Goal: Navigation & Orientation: Find specific page/section

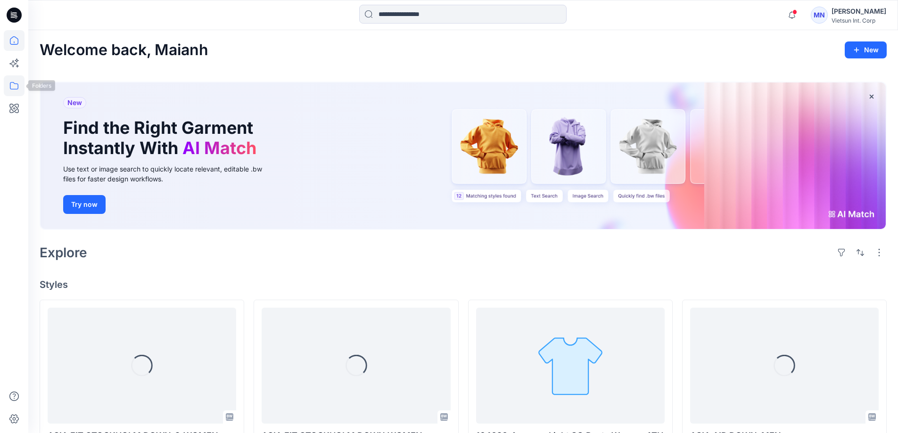
click at [8, 85] on icon at bounding box center [14, 85] width 21 height 21
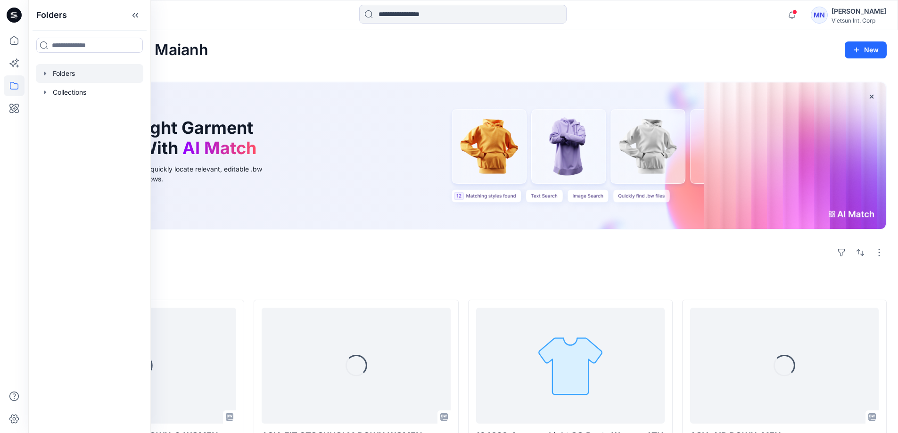
click at [69, 83] on div at bounding box center [89, 73] width 107 height 19
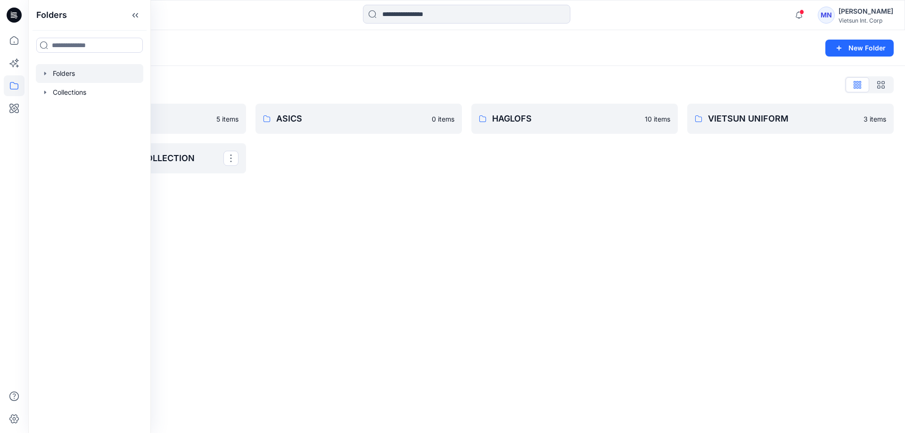
click at [385, 209] on div "Folders New Folder Folders List 3D NỘI BỘ 5 items VTSN MENSWEAR COLLECTION ASIC…" at bounding box center [466, 231] width 876 height 403
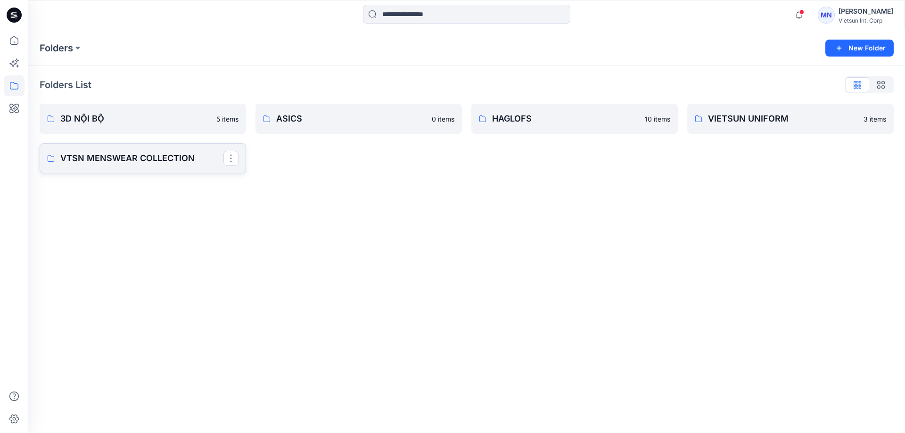
click at [127, 156] on p "VTSN MENSWEAR COLLECTION" at bounding box center [141, 158] width 163 height 13
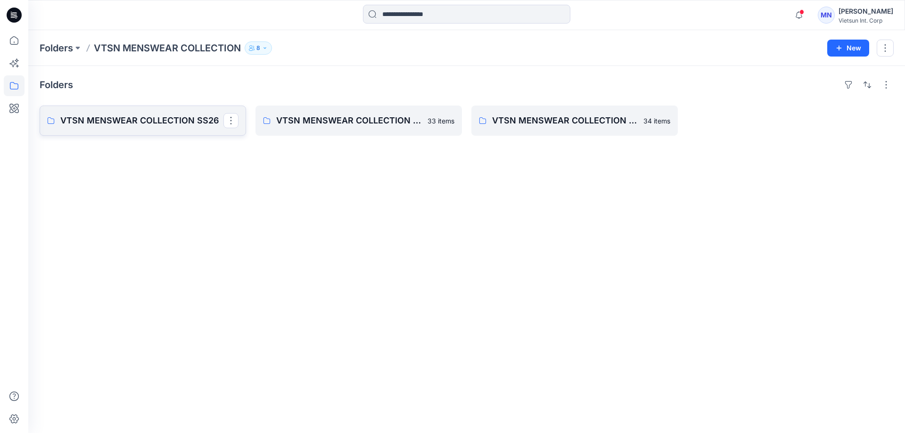
click at [158, 136] on link "VTSN MENSWEAR COLLECTION SS26" at bounding box center [143, 121] width 206 height 30
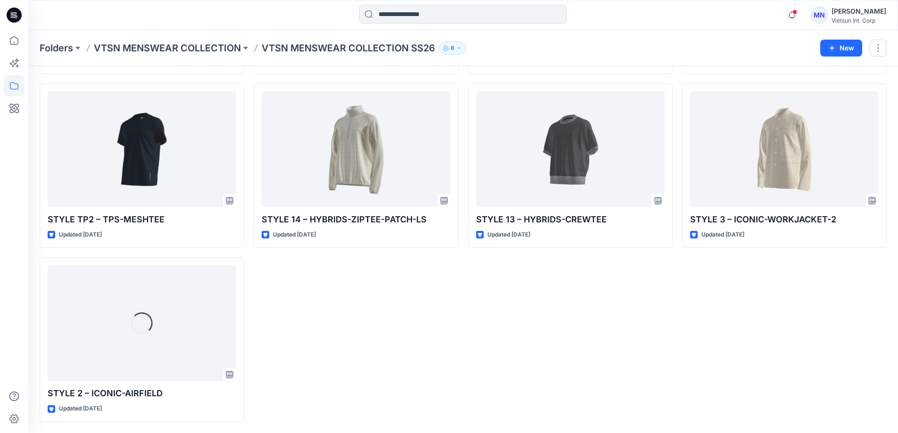
scroll to position [1520, 0]
